Goal: Task Accomplishment & Management: Complete application form

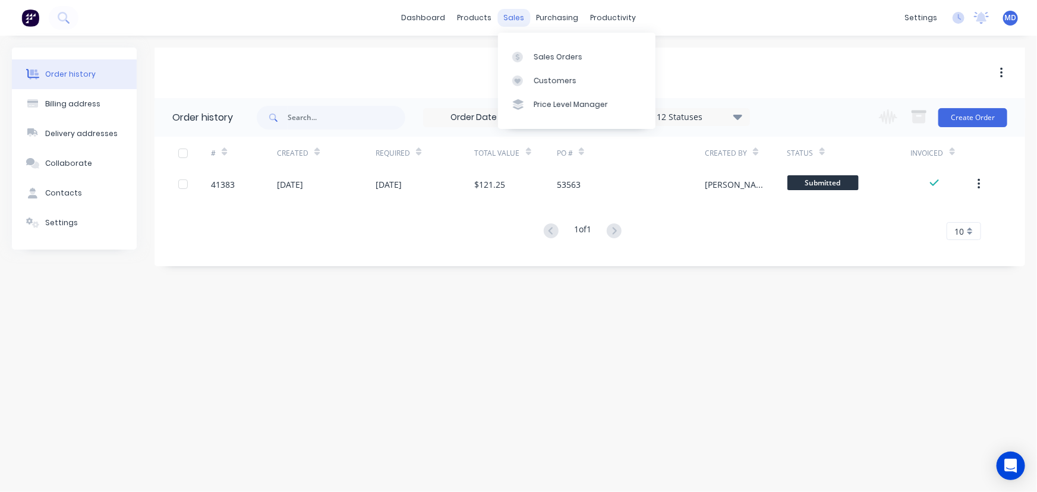
click at [510, 17] on div "sales" at bounding box center [513, 18] width 33 height 18
click at [547, 80] on div "Customers" at bounding box center [554, 80] width 43 height 11
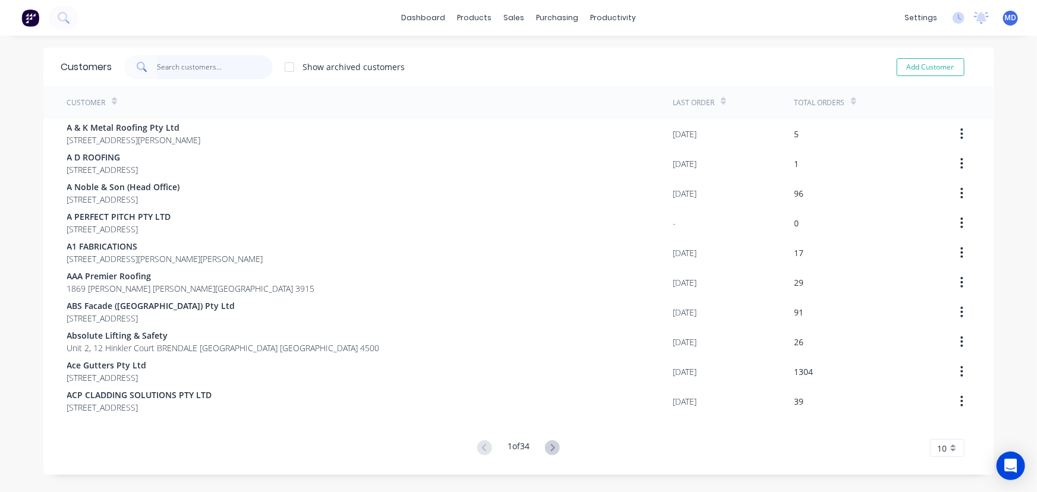
click at [231, 68] on input "text" at bounding box center [215, 67] width 116 height 24
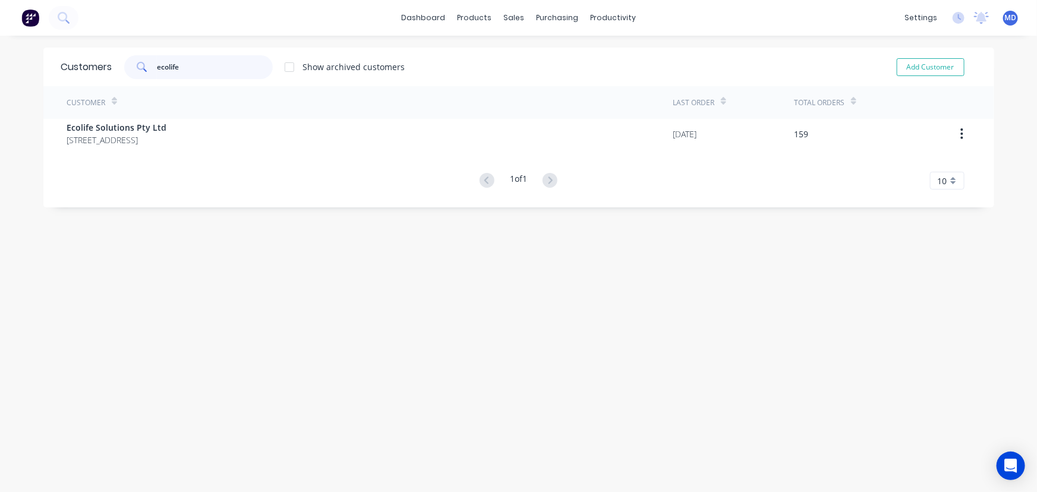
type input "ecolife"
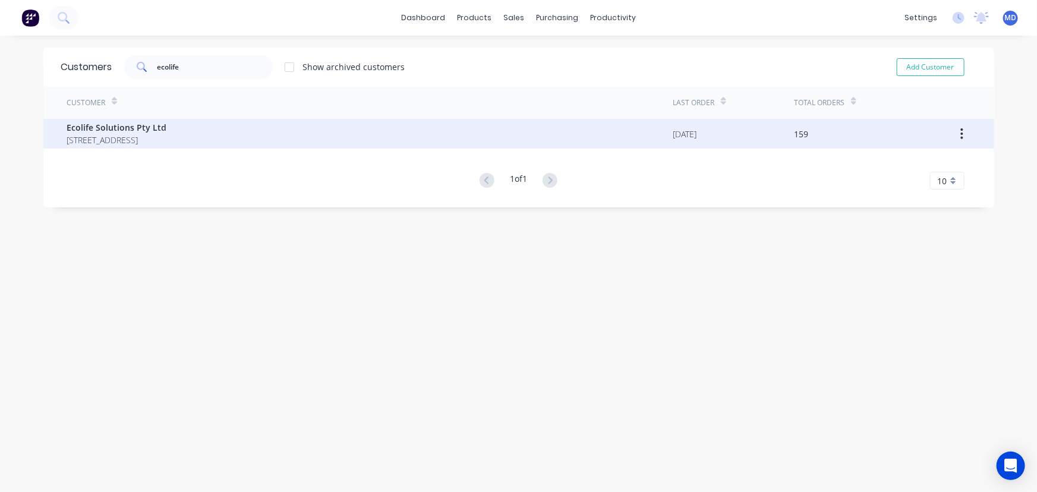
click at [146, 135] on span "PO Box 5296 BRENDALE Queensland Australia 4500" at bounding box center [117, 140] width 100 height 12
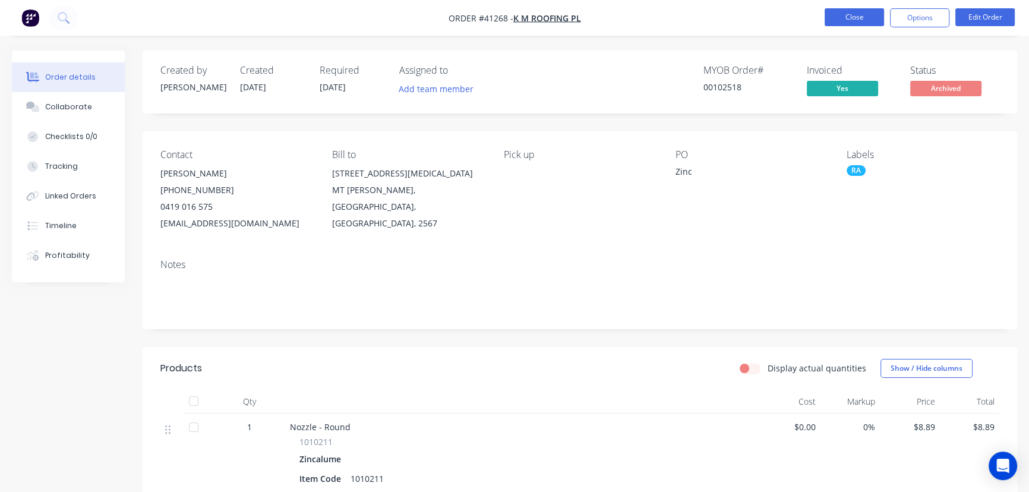
click at [838, 24] on button "Close" at bounding box center [854, 17] width 59 height 18
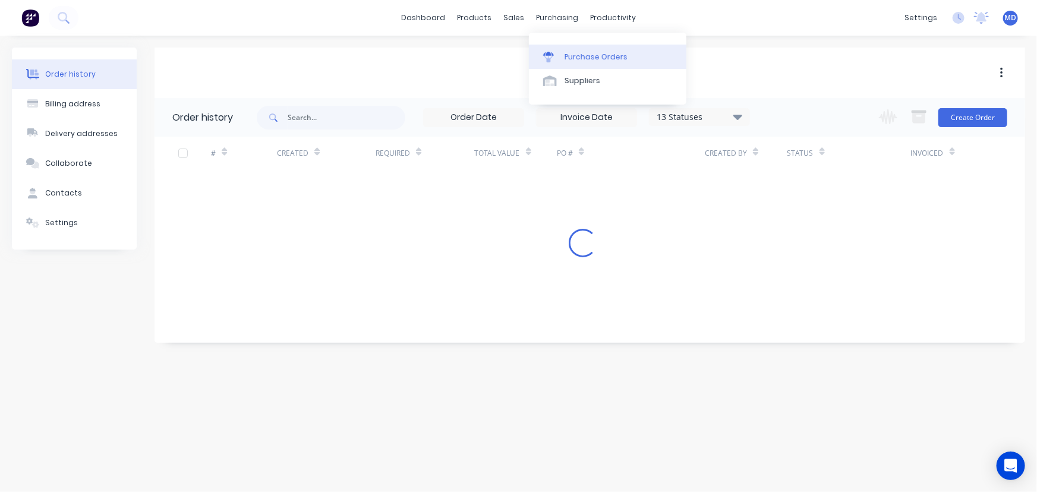
click at [605, 53] on div "Purchase Orders" at bounding box center [595, 57] width 63 height 11
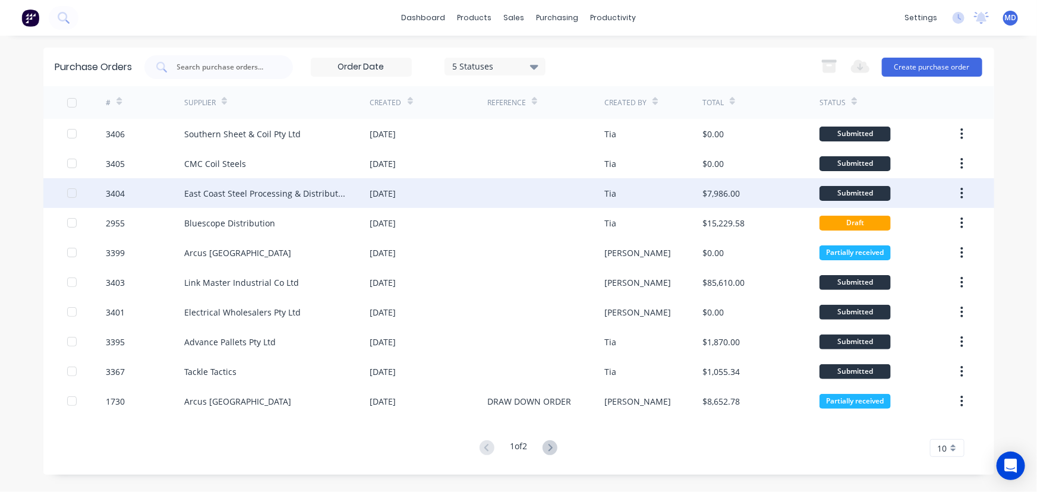
click at [513, 192] on div at bounding box center [545, 193] width 117 height 30
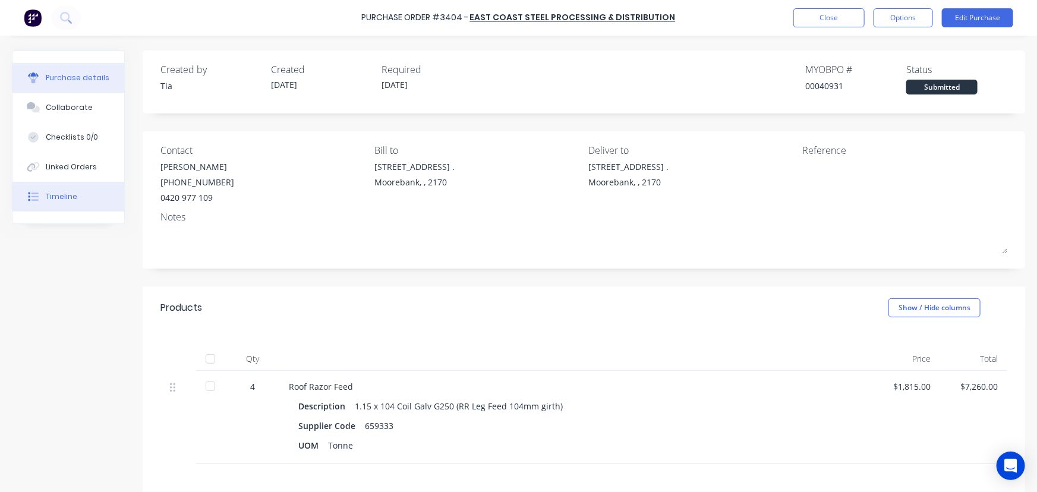
click at [65, 198] on div "Timeline" at bounding box center [61, 196] width 31 height 11
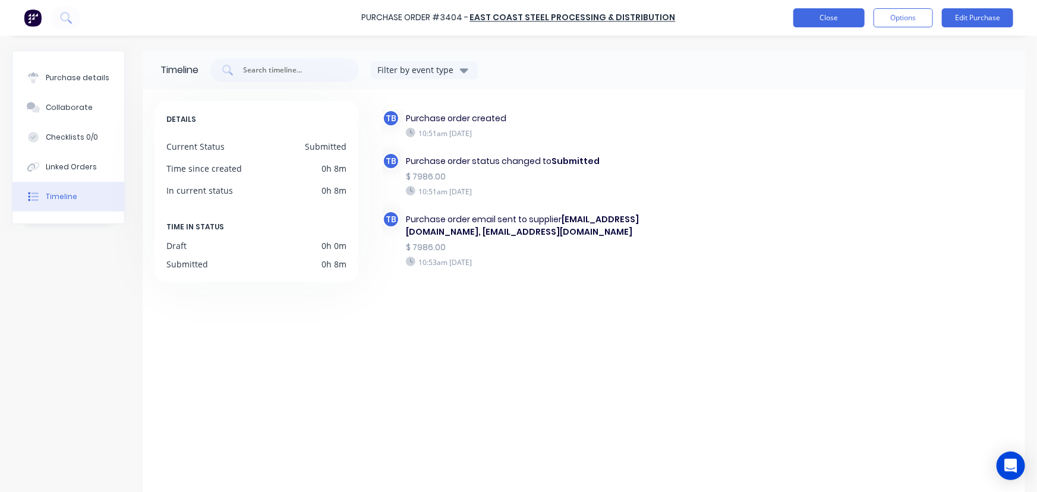
click at [825, 13] on button "Close" at bounding box center [828, 17] width 71 height 19
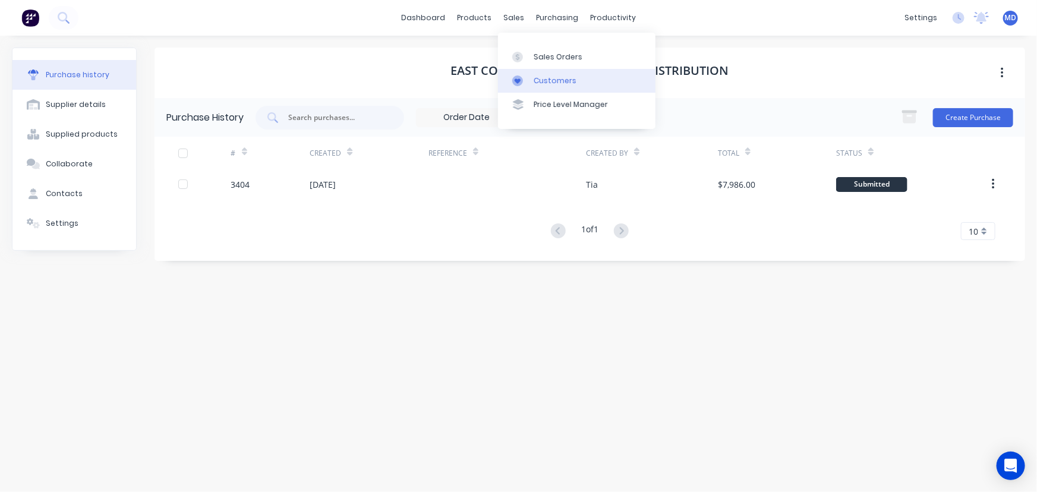
click at [561, 76] on div "Customers" at bounding box center [554, 80] width 43 height 11
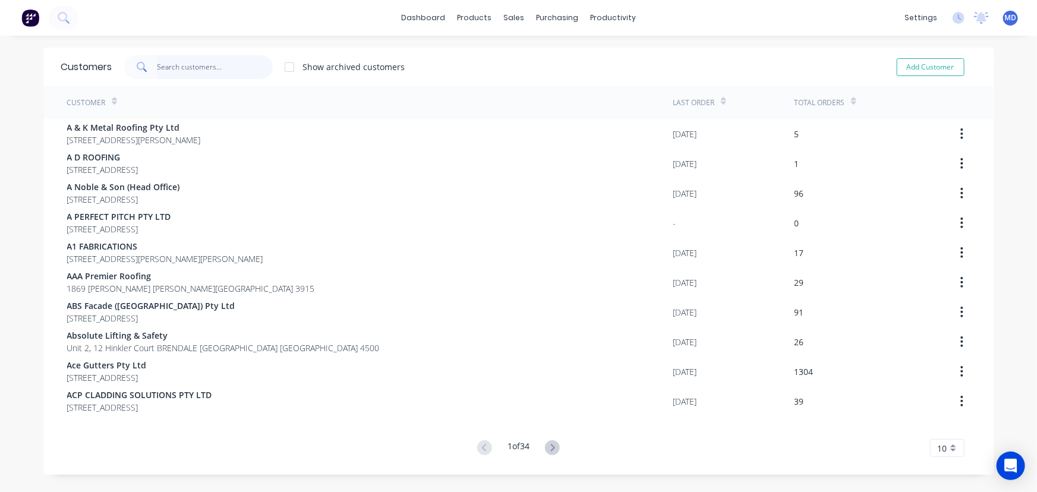
click at [225, 67] on input "text" at bounding box center [215, 67] width 116 height 24
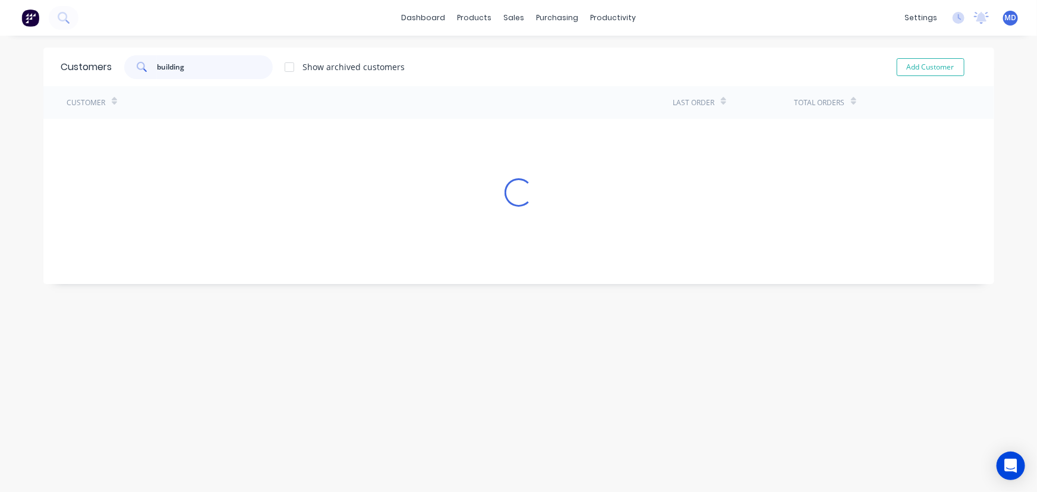
type input "building"
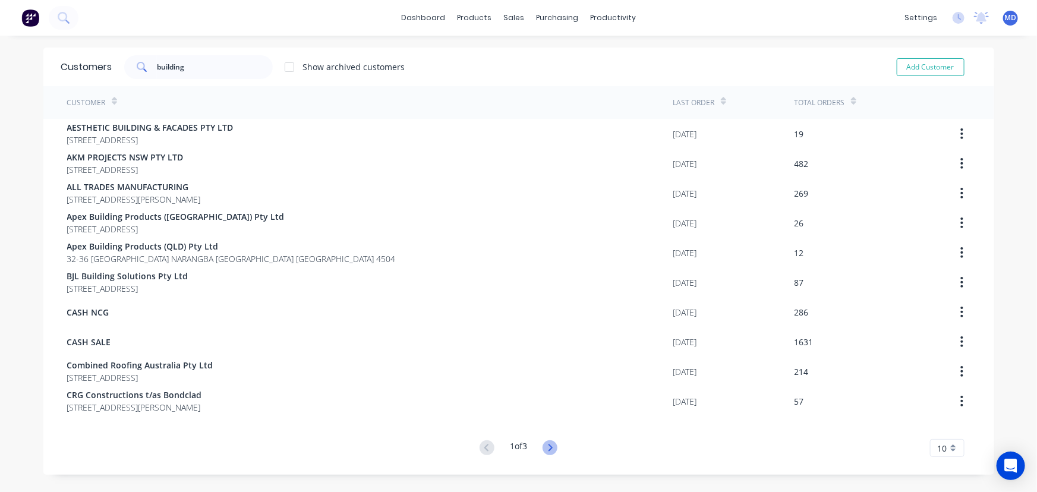
click at [549, 445] on icon at bounding box center [549, 447] width 15 height 15
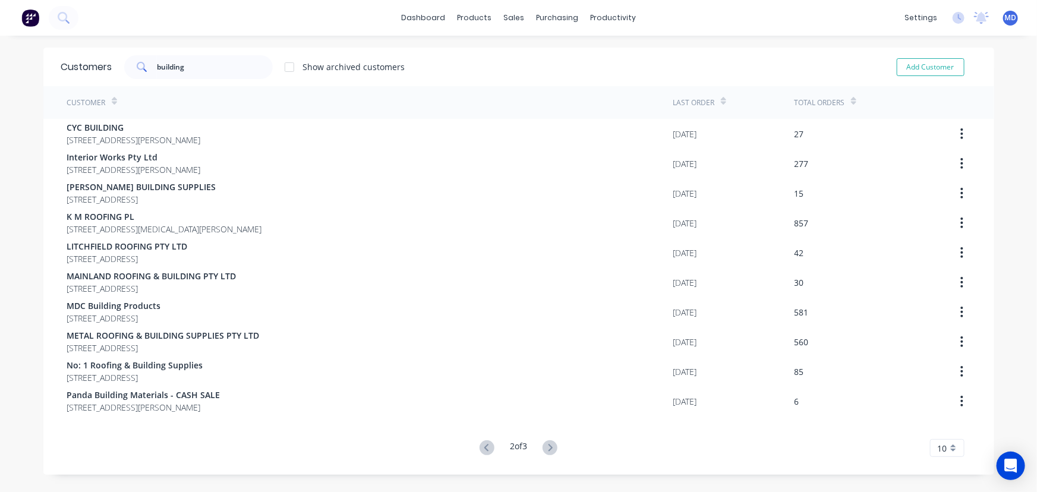
click at [549, 445] on icon at bounding box center [549, 447] width 15 height 15
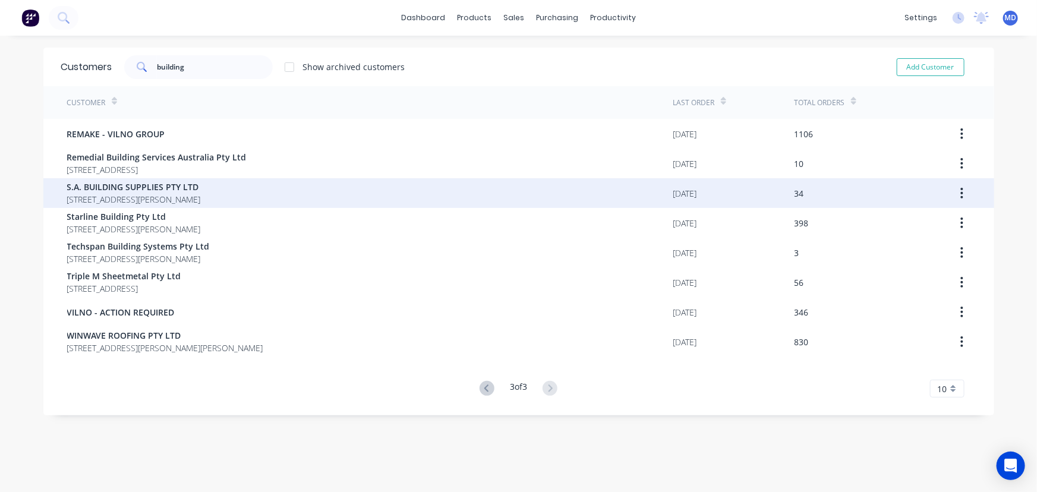
click at [160, 196] on span "[STREET_ADDRESS][PERSON_NAME]" at bounding box center [134, 199] width 134 height 12
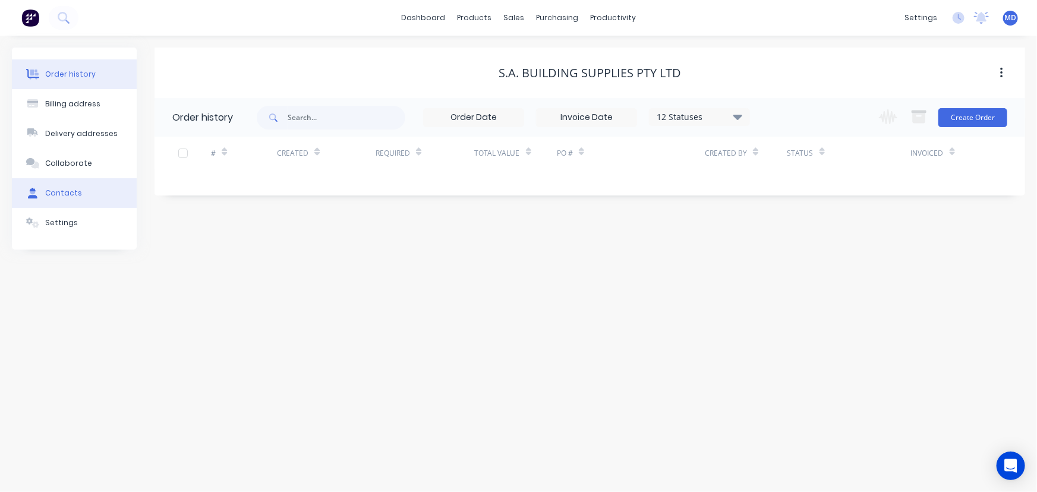
click at [65, 189] on div "Contacts" at bounding box center [63, 193] width 37 height 11
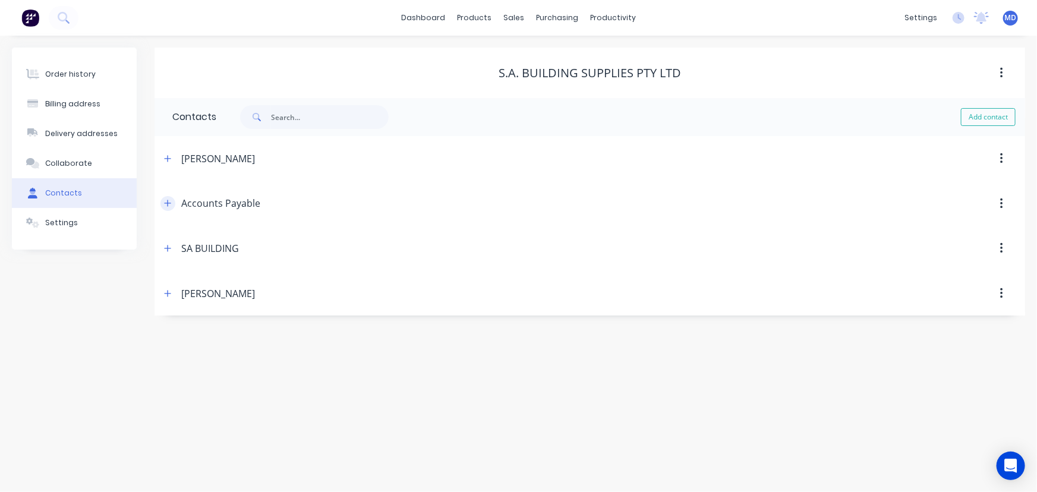
click at [165, 203] on icon "button" at bounding box center [168, 203] width 7 height 7
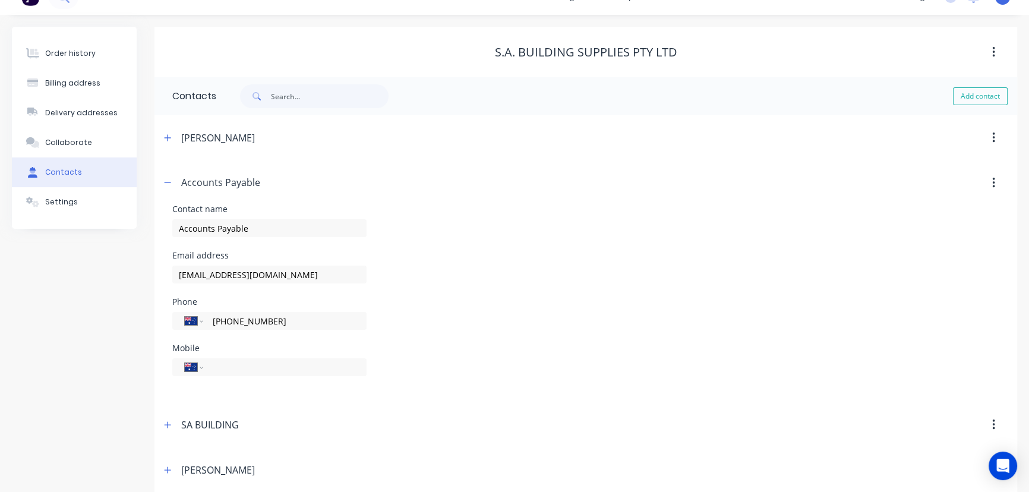
scroll to position [32, 0]
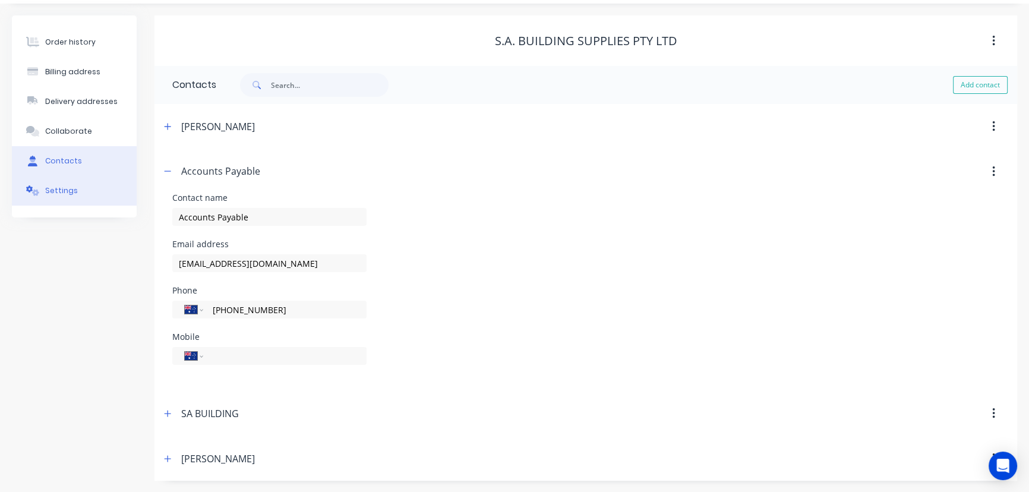
click at [70, 194] on div "Settings" at bounding box center [61, 190] width 33 height 11
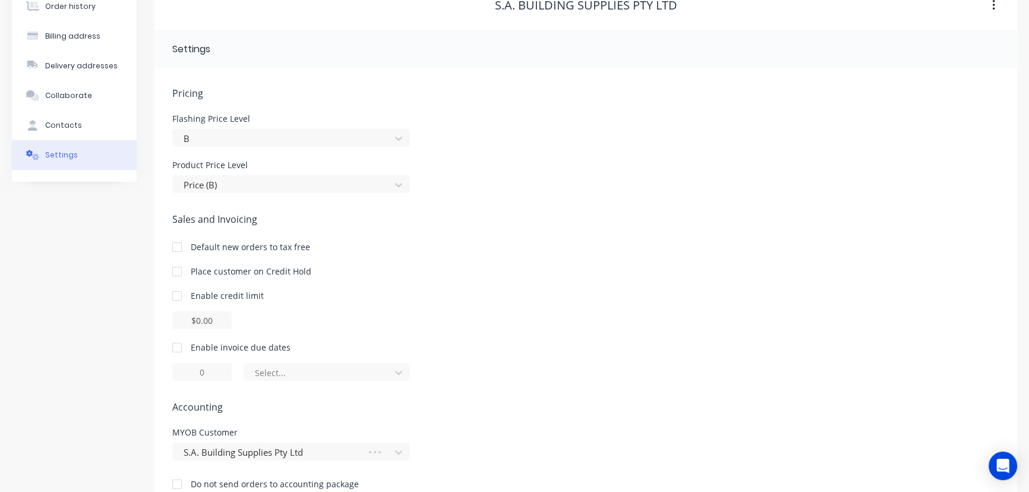
scroll to position [96, 0]
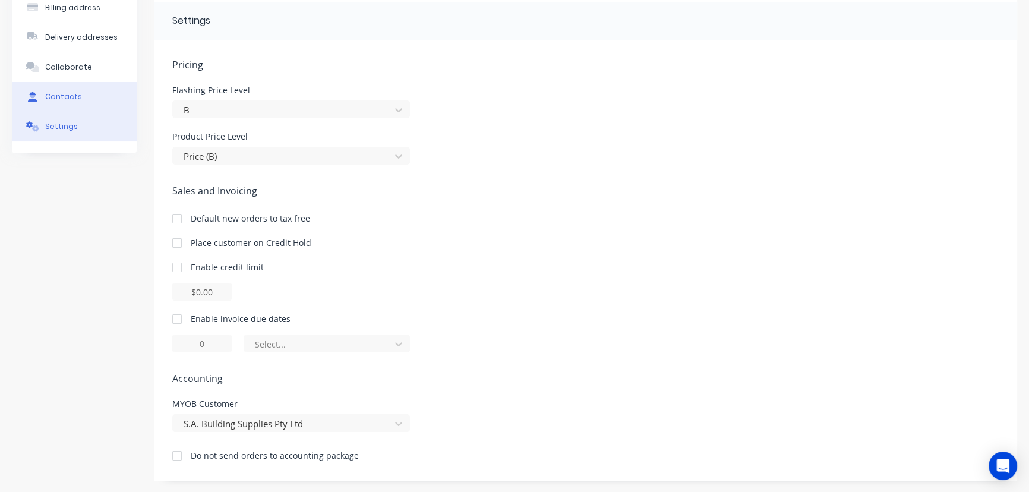
click at [69, 99] on div "Contacts" at bounding box center [63, 96] width 37 height 11
select select "AU"
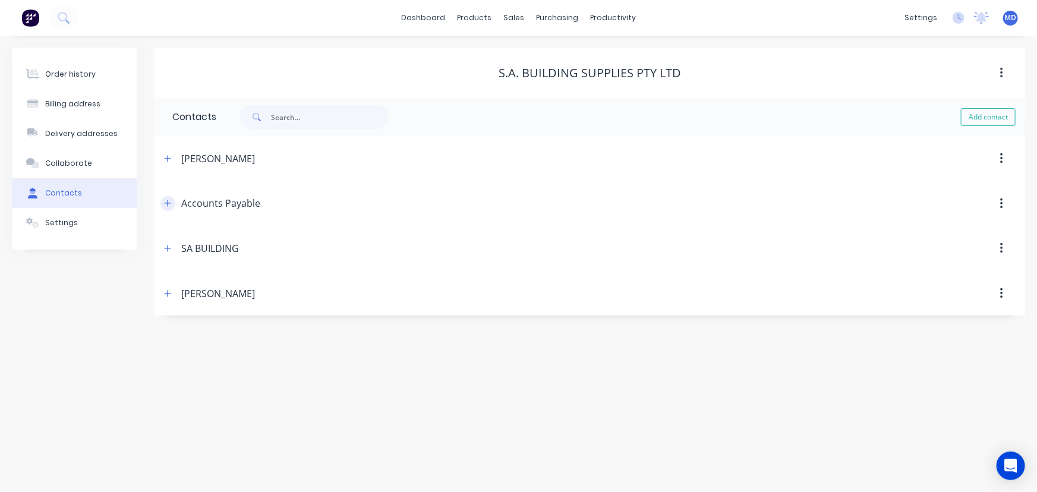
click at [169, 201] on icon "button" at bounding box center [167, 203] width 7 height 8
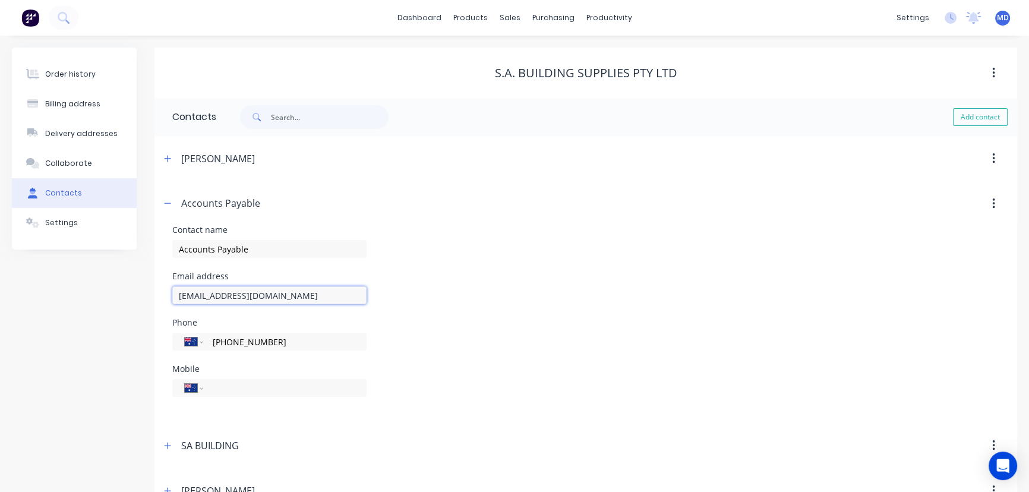
drag, startPoint x: 327, startPoint y: 296, endPoint x: 89, endPoint y: 298, distance: 238.2
click at [72, 296] on div "Order history Billing address Delivery addresses Collaborate Contacts Settings …" at bounding box center [514, 280] width 1005 height 465
drag, startPoint x: 62, startPoint y: 77, endPoint x: 211, endPoint y: 207, distance: 198.3
click at [62, 77] on div "Order history" at bounding box center [70, 74] width 50 height 11
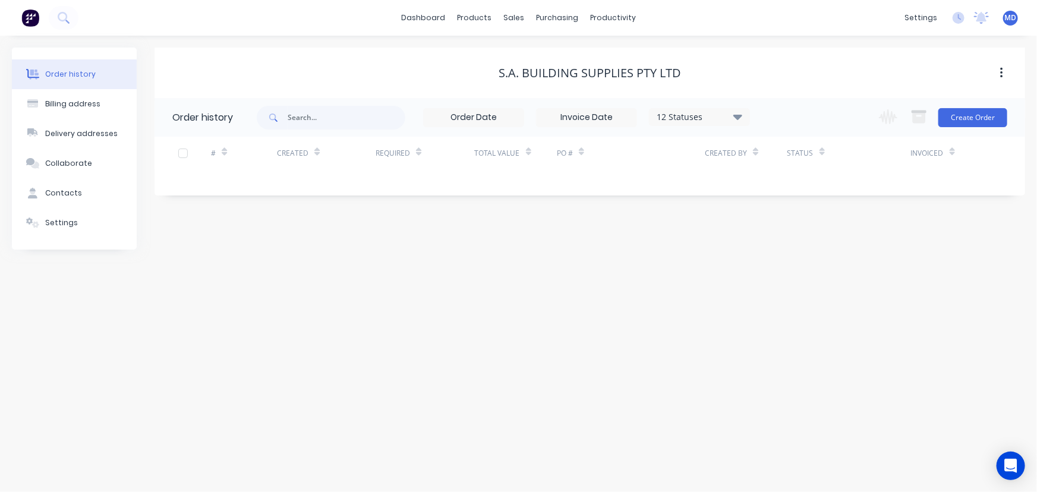
click at [736, 115] on icon at bounding box center [737, 116] width 9 height 5
drag, startPoint x: 304, startPoint y: 372, endPoint x: 447, endPoint y: 100, distance: 308.2
click at [306, 369] on div "Order history Billing address Delivery addresses Collaborate Contacts Settings …" at bounding box center [518, 264] width 1037 height 456
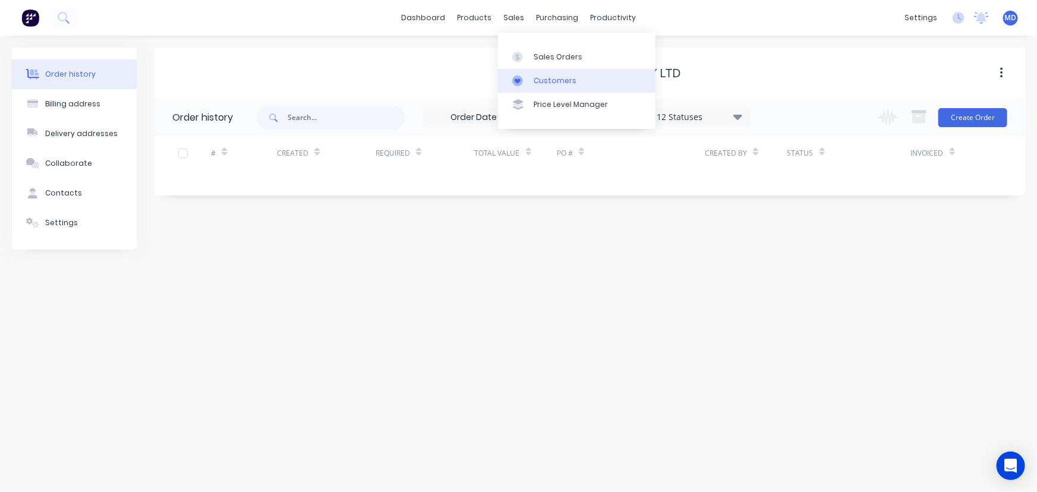
click at [551, 83] on div "Customers" at bounding box center [554, 80] width 43 height 11
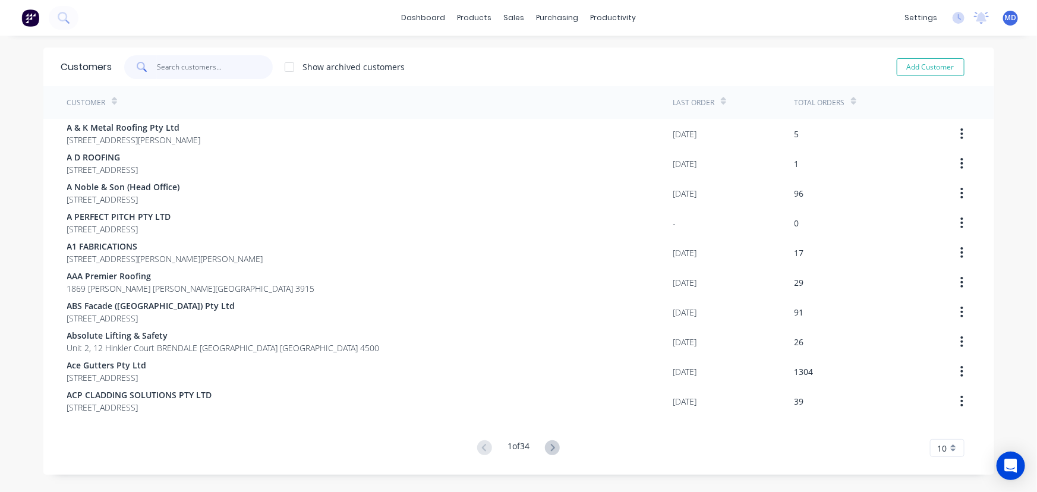
click at [208, 66] on input "text" at bounding box center [215, 67] width 116 height 24
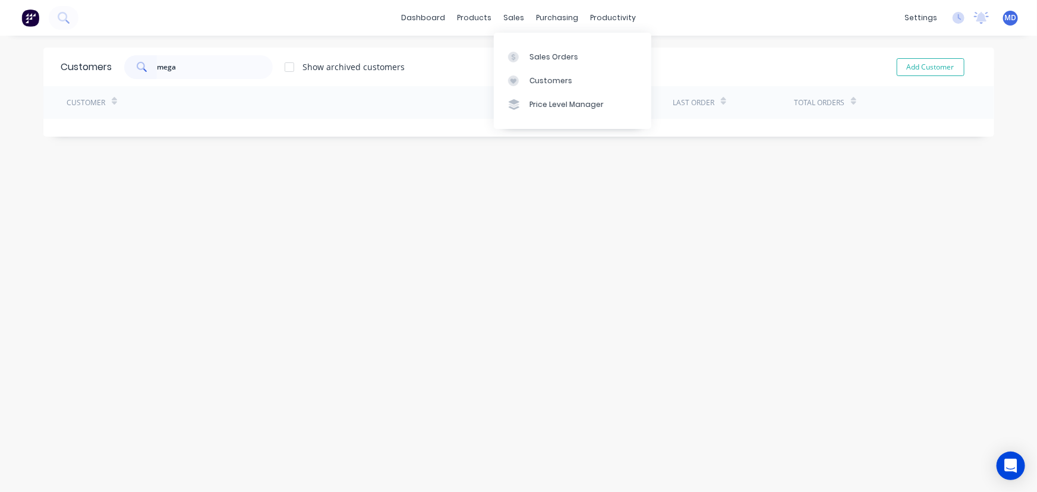
drag, startPoint x: 554, startPoint y: 81, endPoint x: 401, endPoint y: 81, distance: 153.3
click at [554, 81] on div "Customers" at bounding box center [550, 80] width 43 height 11
click at [224, 65] on input "mega" at bounding box center [215, 67] width 116 height 24
drag, startPoint x: 287, startPoint y: 68, endPoint x: 287, endPoint y: 76, distance: 7.7
click at [287, 68] on div at bounding box center [289, 67] width 24 height 24
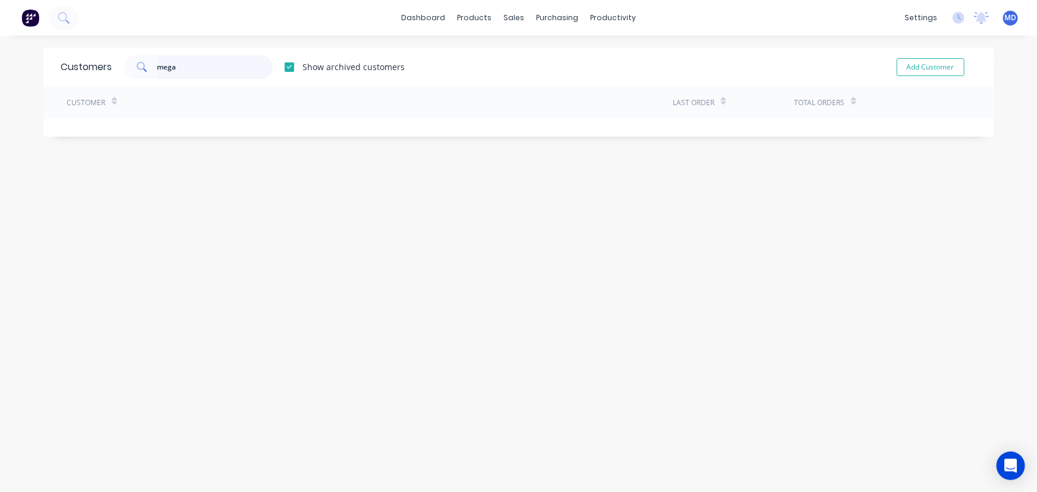
click at [215, 65] on input "mega" at bounding box center [215, 67] width 116 height 24
type input "m"
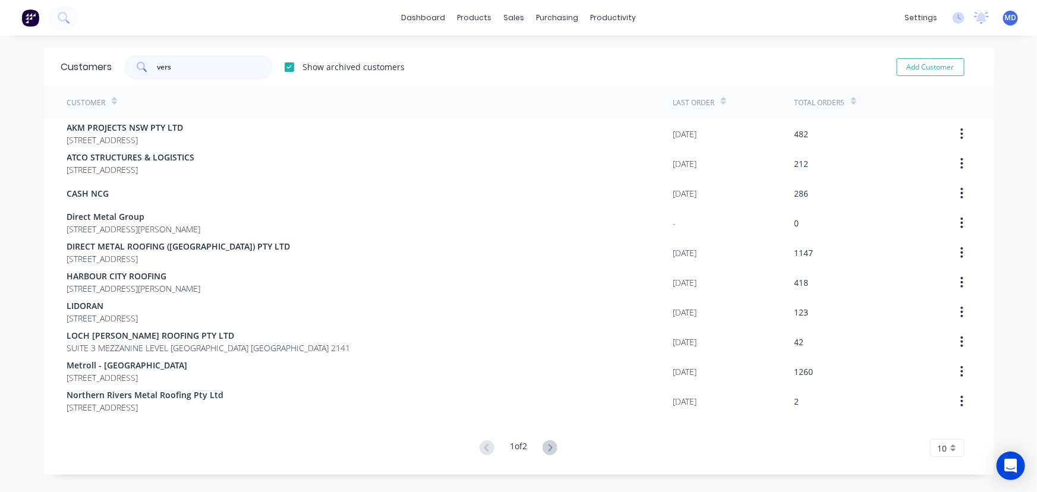
type input "vers"
click at [555, 446] on icon at bounding box center [549, 447] width 15 height 15
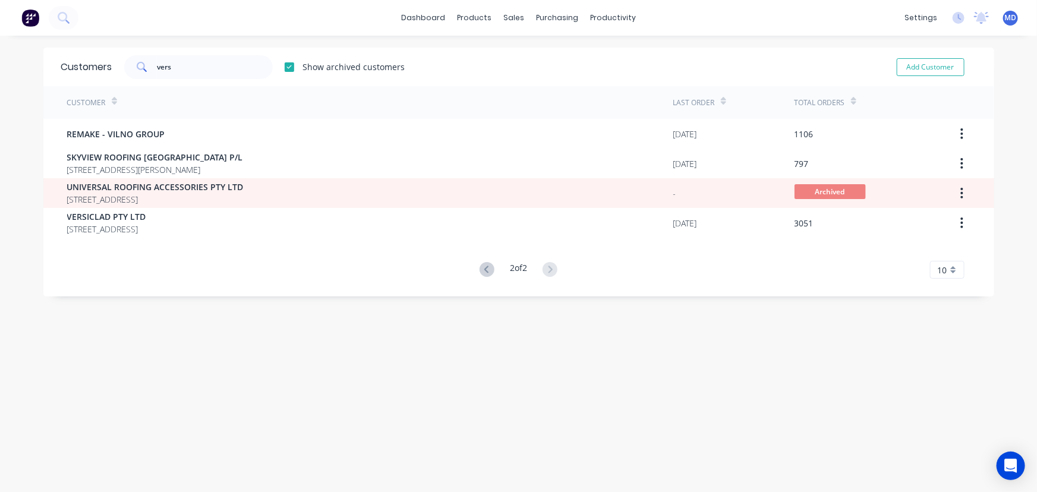
click at [287, 67] on div at bounding box center [289, 67] width 24 height 24
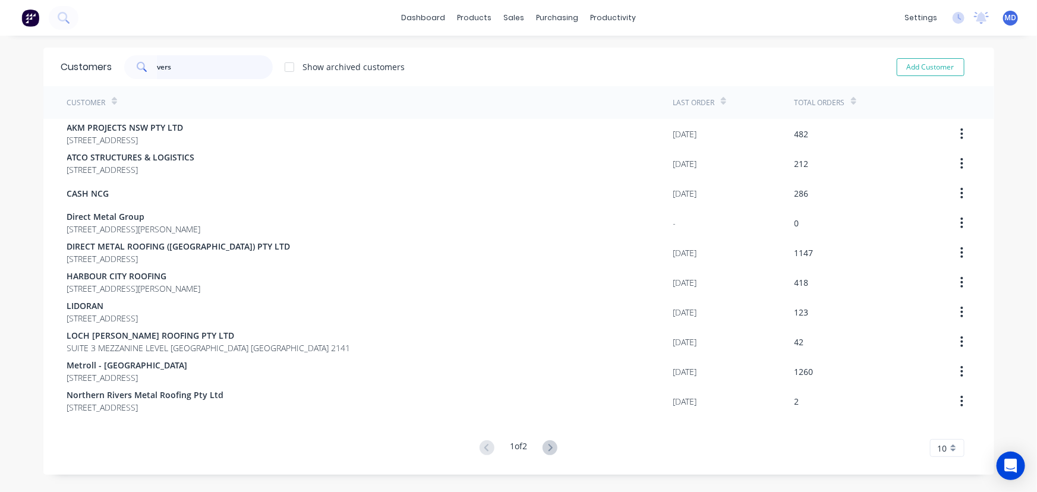
drag, startPoint x: 92, startPoint y: 65, endPoint x: 62, endPoint y: 62, distance: 29.8
click at [71, 64] on div "Customers vers Show archived customers Add Customer" at bounding box center [518, 67] width 950 height 39
click at [931, 67] on button "Add Customer" at bounding box center [930, 67] width 68 height 18
select select "AU"
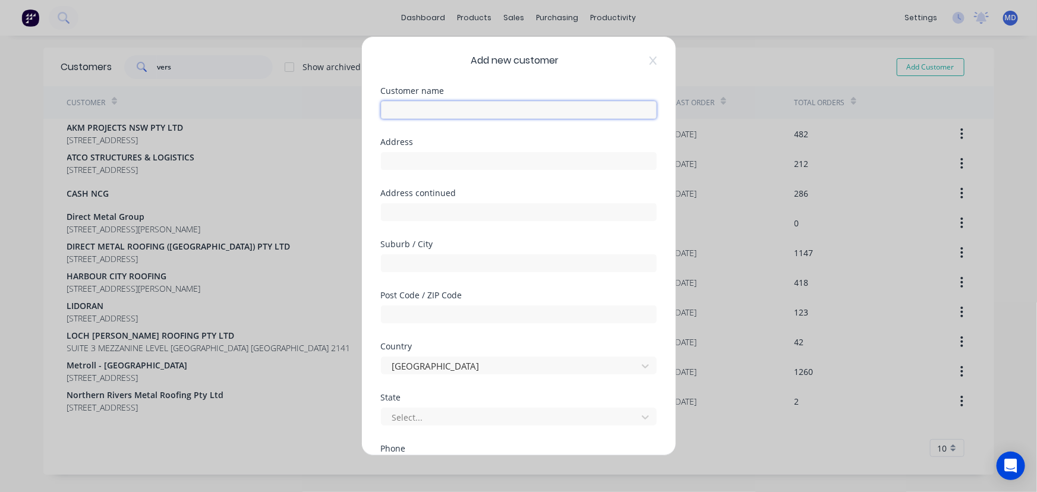
drag, startPoint x: 492, startPoint y: 106, endPoint x: 487, endPoint y: 109, distance: 6.1
click at [488, 108] on input "text" at bounding box center [519, 110] width 276 height 18
click at [476, 102] on div "Mega" at bounding box center [519, 108] width 276 height 21
click at [450, 116] on input "Mega" at bounding box center [519, 110] width 276 height 18
type input "Mega Facade Pty Ltd"
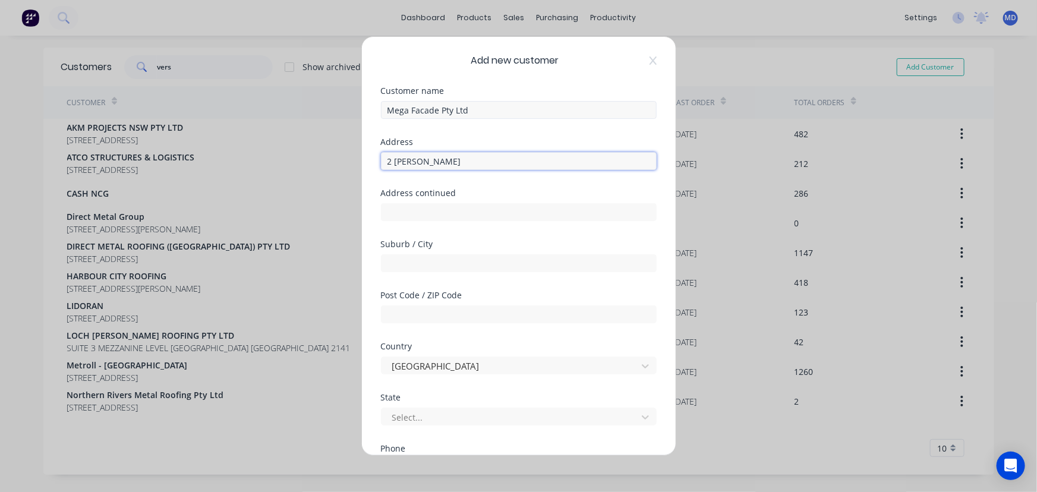
type input "2 [PERSON_NAME]"
type input "EMU PLAINS"
type input "2750"
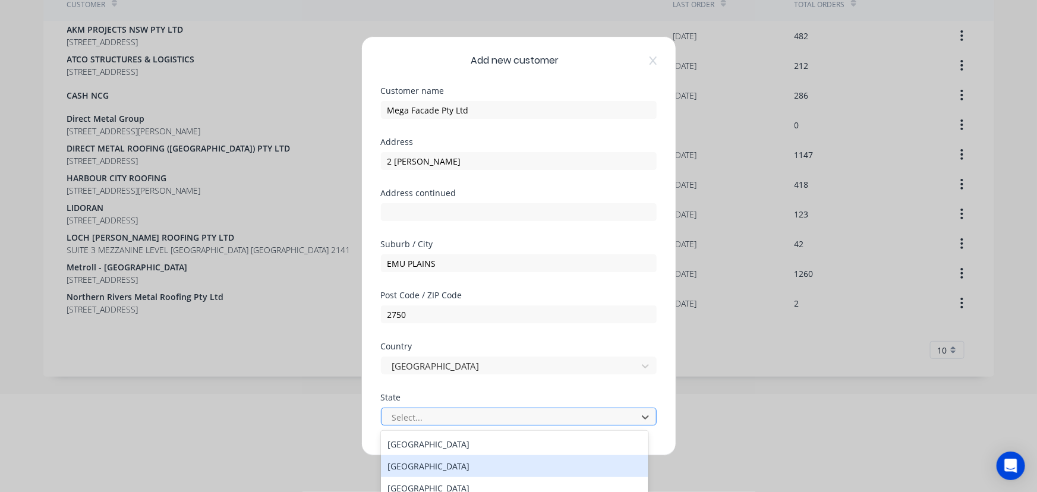
click at [415, 465] on div "[GEOGRAPHIC_DATA]" at bounding box center [515, 466] width 268 height 22
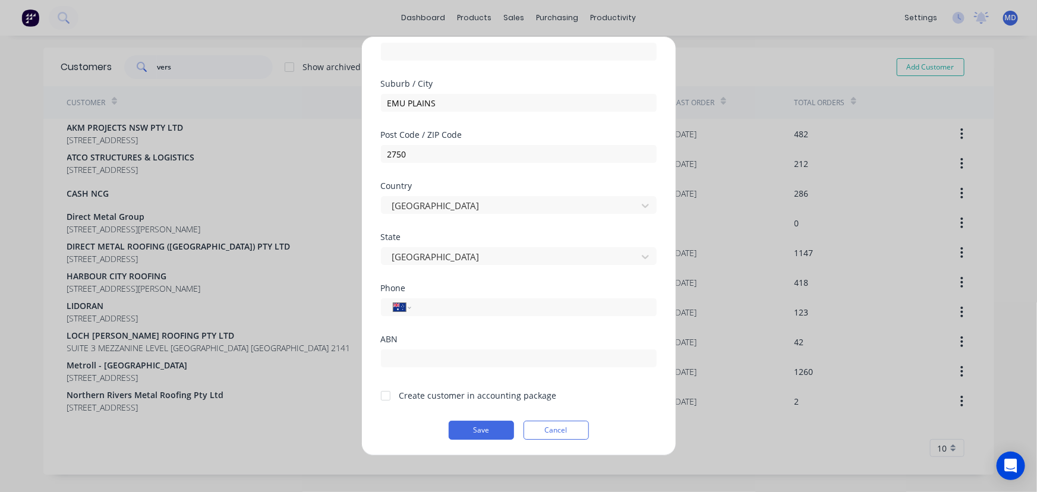
scroll to position [161, 0]
click at [501, 306] on input "tel" at bounding box center [531, 307] width 224 height 14
type input "0400 257 025"
click at [466, 357] on input "text" at bounding box center [519, 358] width 276 height 18
type input "41 622 983 564"
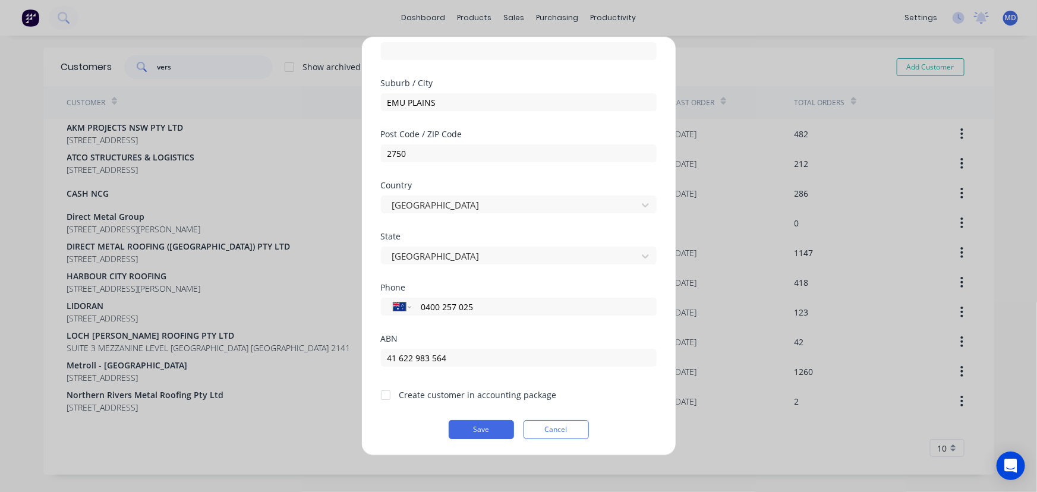
click at [388, 398] on div at bounding box center [386, 395] width 24 height 24
click at [481, 428] on button "Save" at bounding box center [480, 429] width 65 height 19
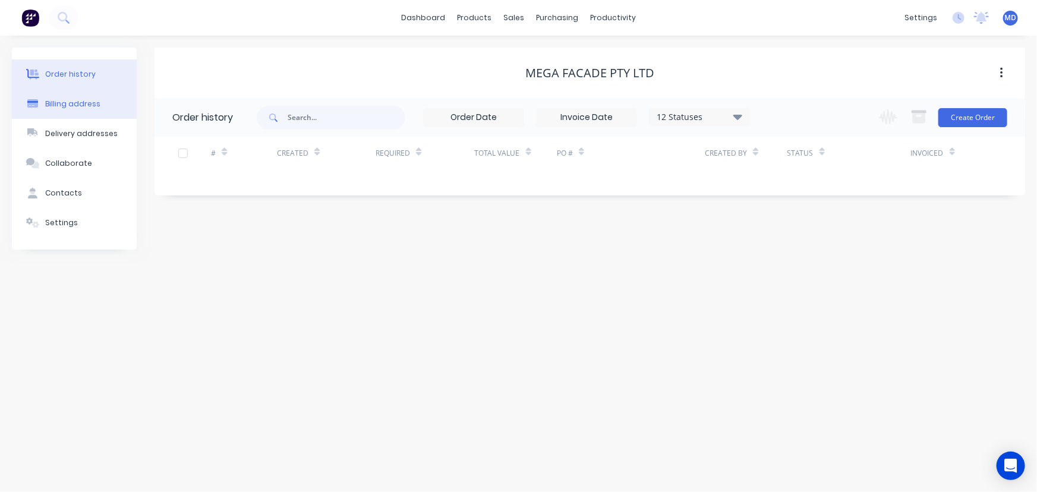
click at [84, 105] on div "Billing address" at bounding box center [72, 104] width 55 height 11
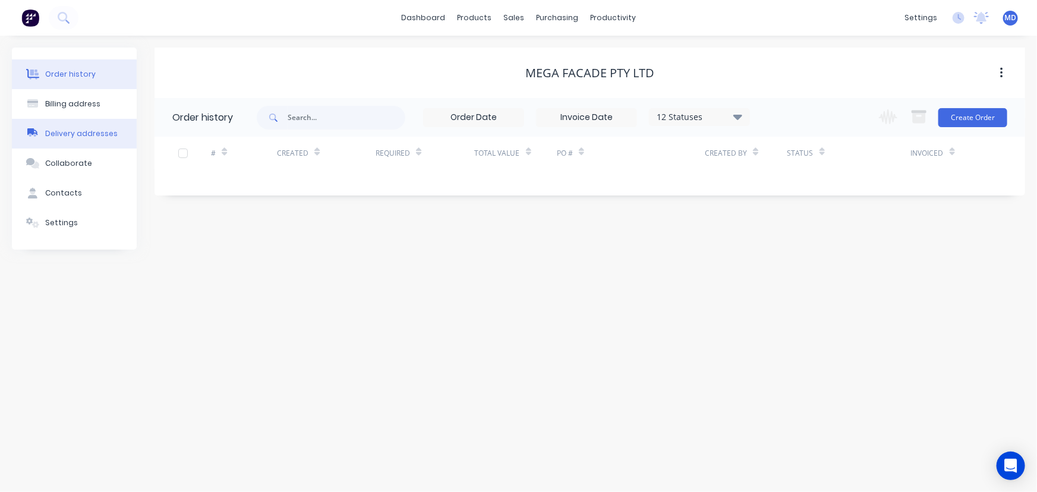
select select "AU"
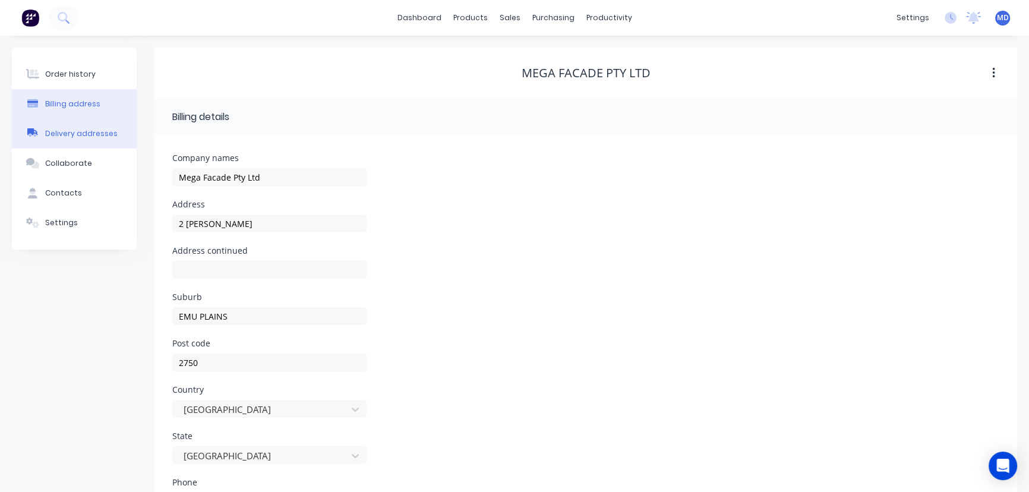
click at [72, 130] on div "Delivery addresses" at bounding box center [81, 133] width 72 height 11
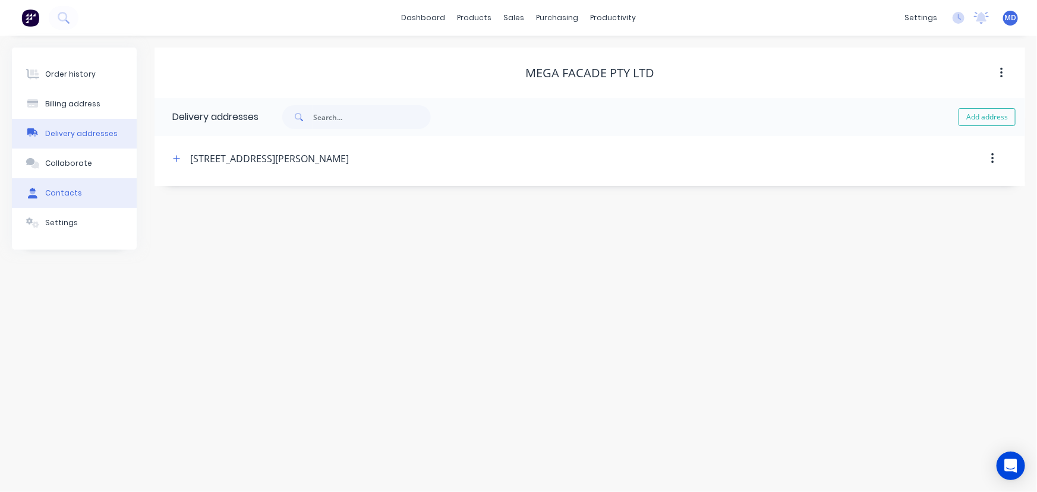
click at [77, 191] on div "Contacts" at bounding box center [63, 193] width 37 height 11
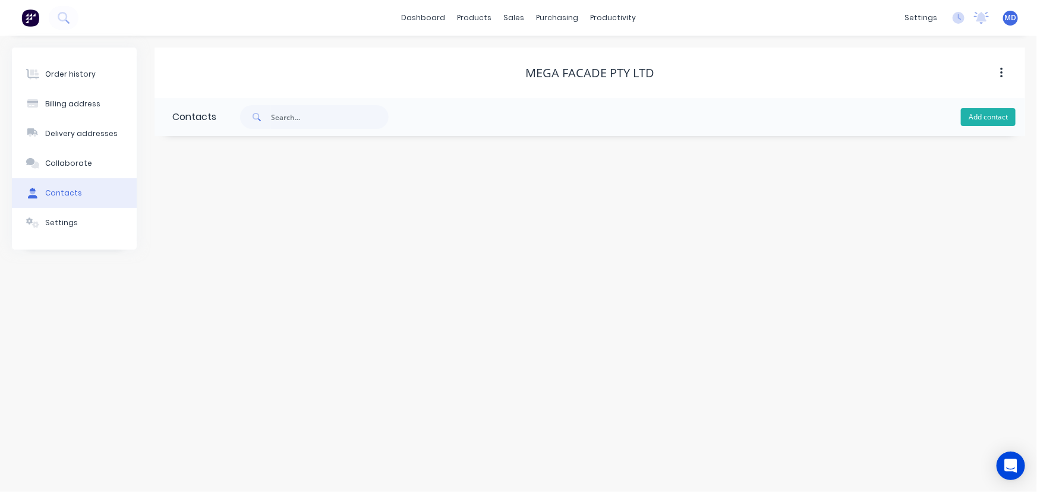
click at [991, 117] on button "Add contact" at bounding box center [988, 117] width 55 height 18
select select "AU"
click at [267, 198] on input "text" at bounding box center [269, 204] width 194 height 18
type input "r"
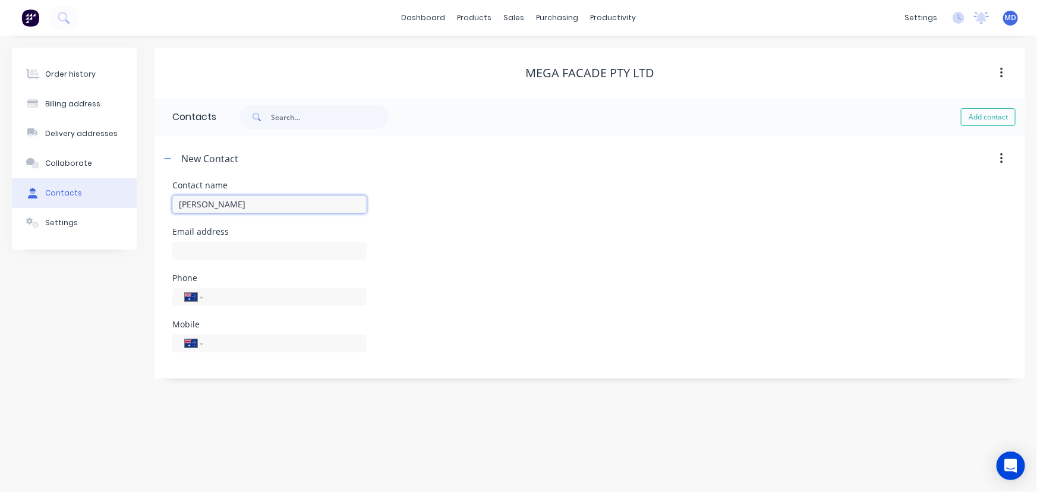
type input "[PERSON_NAME]"
select select "AU"
click at [282, 254] on input "text" at bounding box center [269, 251] width 194 height 18
paste input "[PERSON_NAME][EMAIL_ADDRESS][DOMAIN_NAME]"
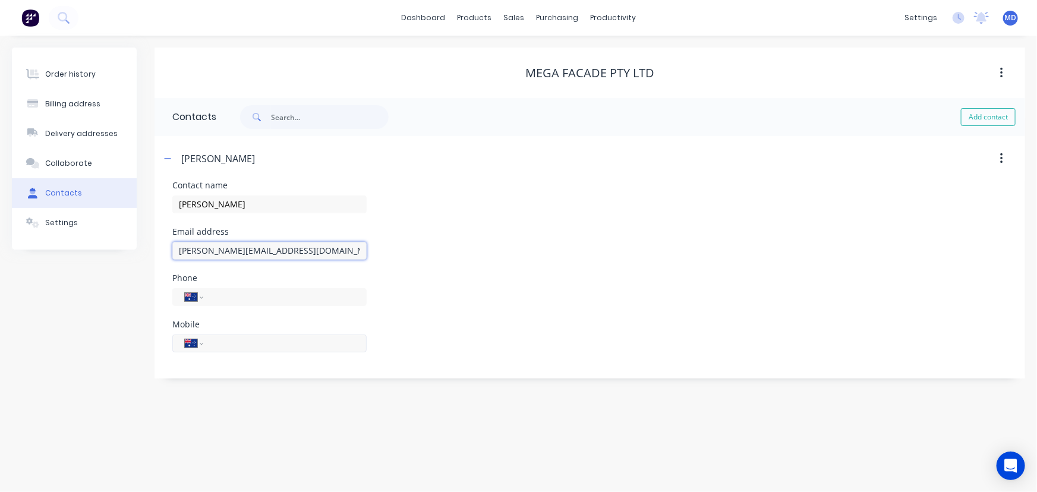
type input "[PERSON_NAME][EMAIL_ADDRESS][DOMAIN_NAME]"
click at [276, 349] on div "International [GEOGRAPHIC_DATA] [GEOGRAPHIC_DATA] [GEOGRAPHIC_DATA] [GEOGRAPHIC…" at bounding box center [269, 343] width 194 height 18
click at [260, 343] on input "tel" at bounding box center [282, 343] width 143 height 14
click at [253, 345] on input "tel" at bounding box center [282, 343] width 143 height 14
click at [249, 345] on input "tel" at bounding box center [282, 343] width 143 height 14
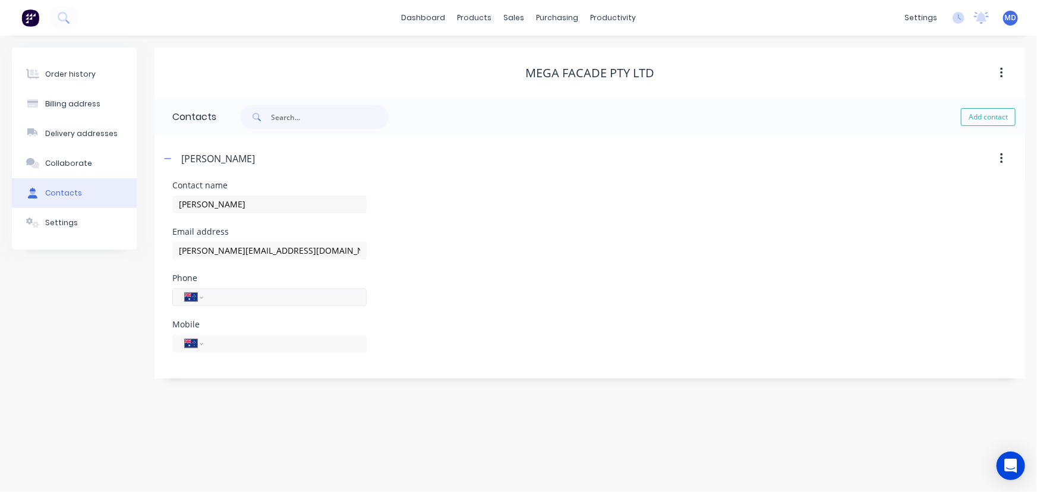
click at [233, 295] on input "tel" at bounding box center [282, 297] width 143 height 14
click at [230, 349] on input "tel" at bounding box center [282, 343] width 143 height 14
type input "0400 257 025"
click at [637, 278] on div "Phone International [GEOGRAPHIC_DATA] [GEOGRAPHIC_DATA] [GEOGRAPHIC_DATA] [GEOG…" at bounding box center [589, 297] width 835 height 46
click at [56, 223] on div "Settings" at bounding box center [61, 222] width 33 height 11
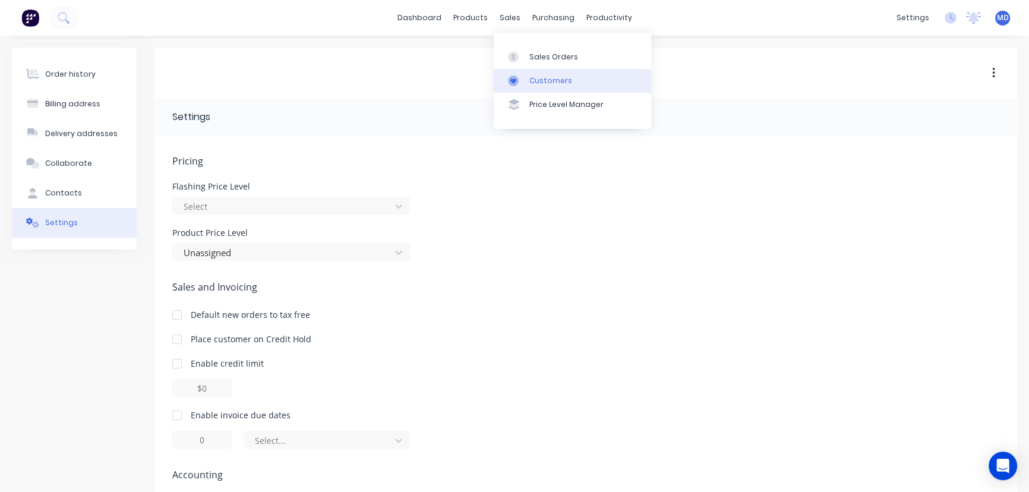
click at [550, 80] on div "Customers" at bounding box center [550, 80] width 43 height 11
